Goal: Use online tool/utility: Utilize a website feature to perform a specific function

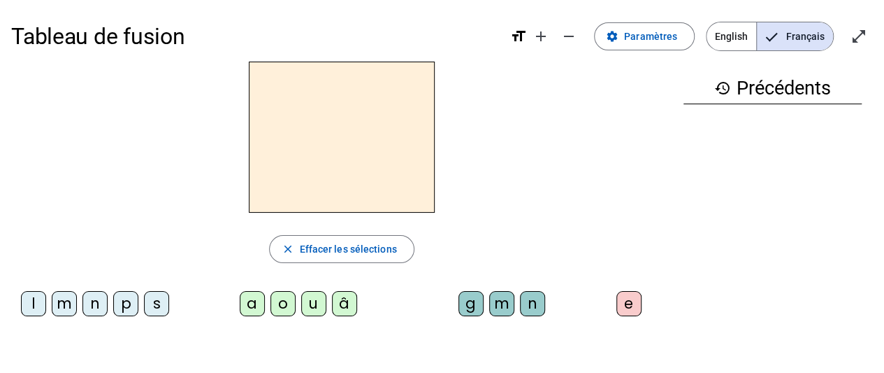
click at [343, 300] on div "â" at bounding box center [344, 303] width 25 height 25
click at [539, 310] on div "n" at bounding box center [532, 303] width 25 height 25
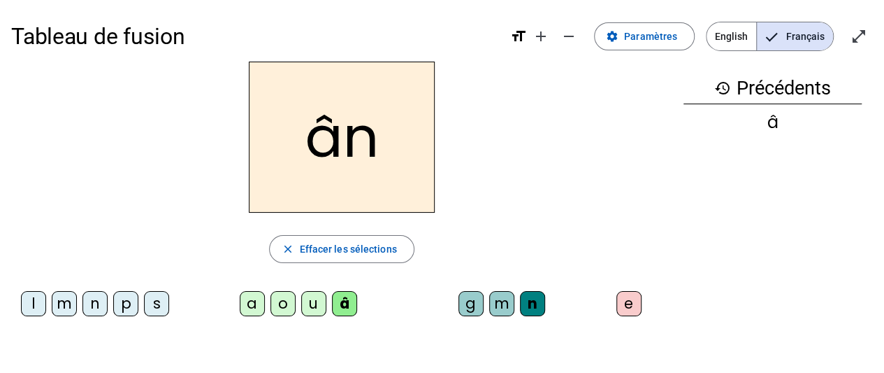
click at [626, 314] on div "e" at bounding box center [629, 303] width 25 height 25
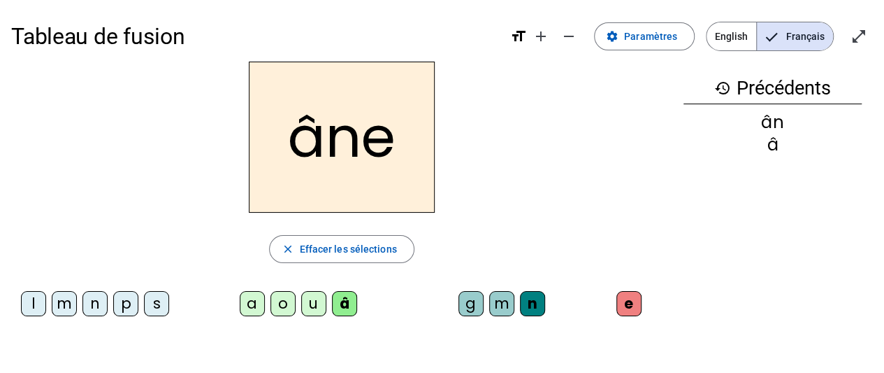
click at [498, 296] on div "m" at bounding box center [501, 303] width 25 height 25
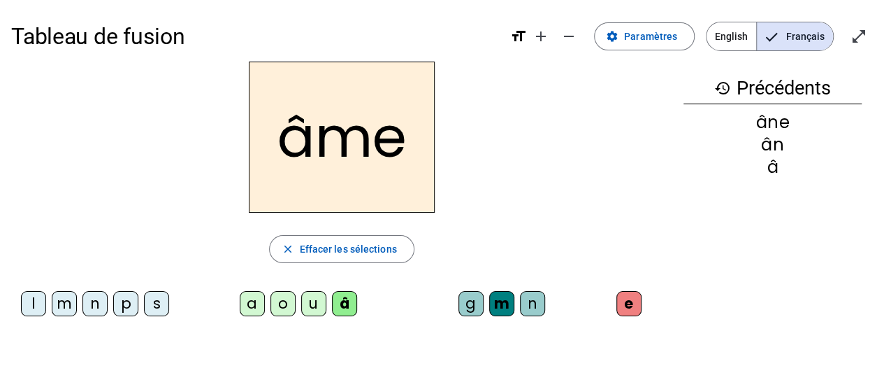
click at [473, 301] on div "g" at bounding box center [471, 303] width 25 height 25
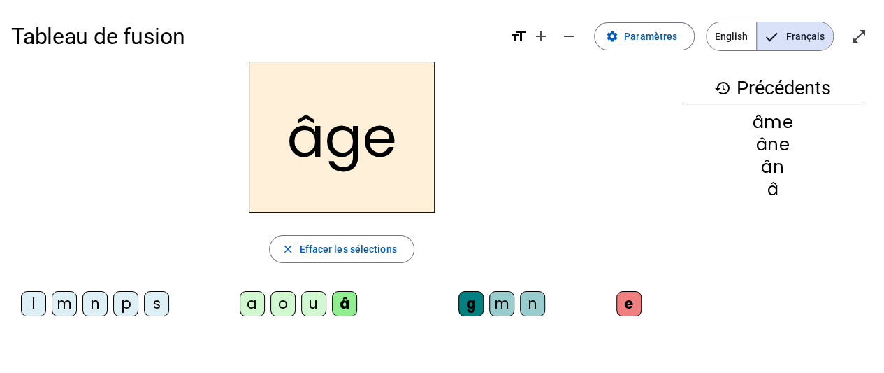
click at [128, 301] on div "p" at bounding box center [125, 303] width 25 height 25
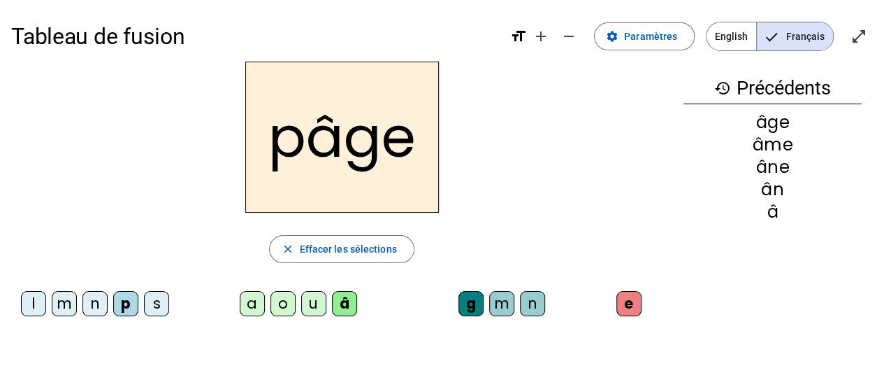
click at [250, 303] on div "a" at bounding box center [252, 303] width 25 height 25
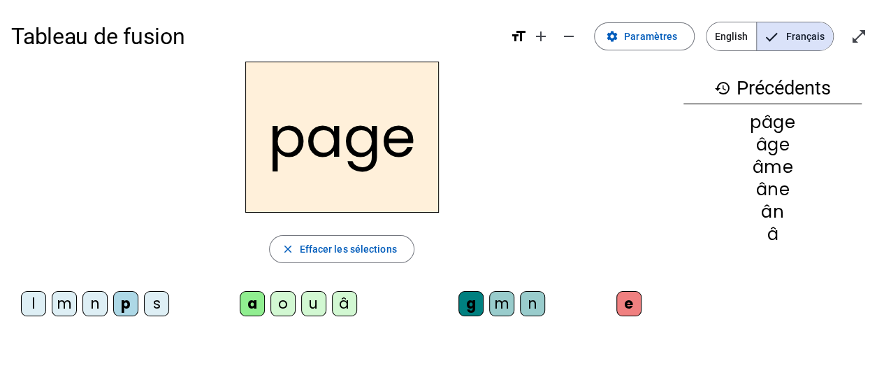
click at [158, 296] on div "s" at bounding box center [156, 303] width 25 height 25
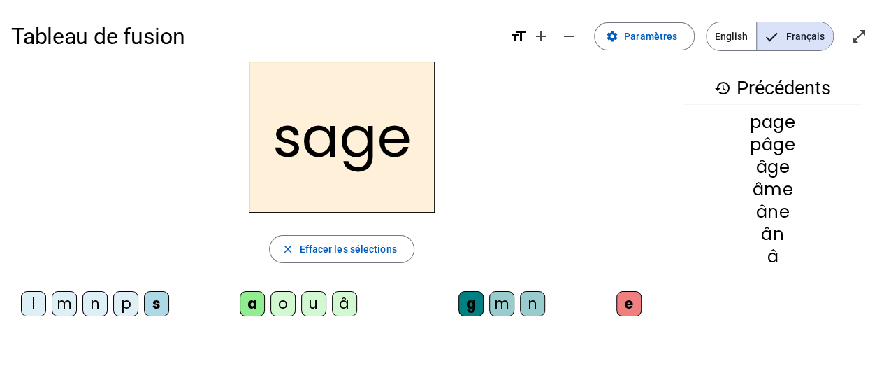
click at [98, 295] on div "n" at bounding box center [95, 303] width 25 height 25
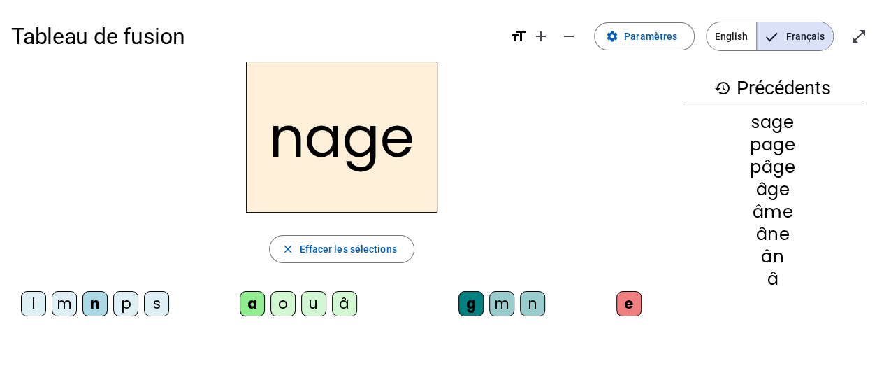
click at [67, 297] on div "m" at bounding box center [64, 303] width 25 height 25
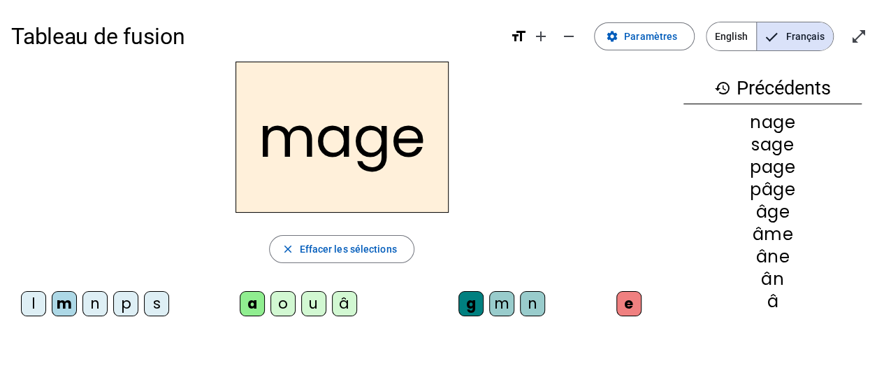
click at [308, 297] on div "u" at bounding box center [313, 303] width 25 height 25
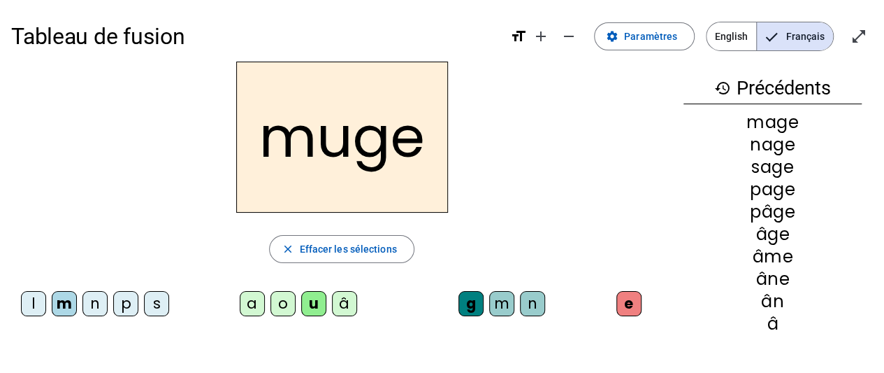
click at [36, 297] on div "l" at bounding box center [33, 303] width 25 height 25
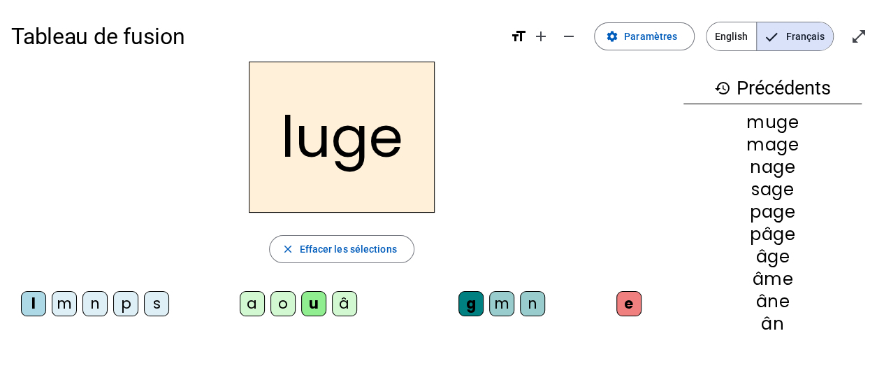
click at [280, 311] on div "o" at bounding box center [283, 303] width 25 height 25
